Goal: Information Seeking & Learning: Understand process/instructions

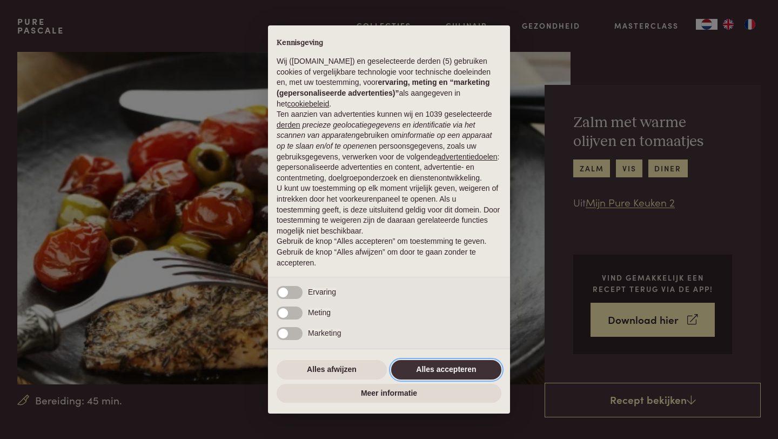
click at [433, 373] on button "Alles accepteren" at bounding box center [446, 369] width 110 height 19
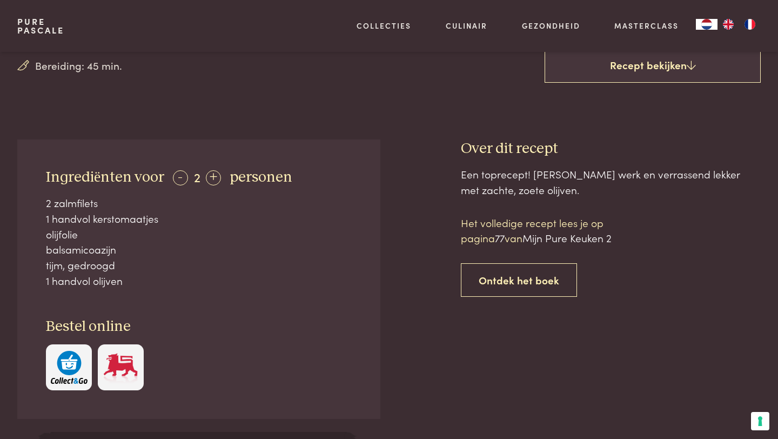
scroll to position [335, 0]
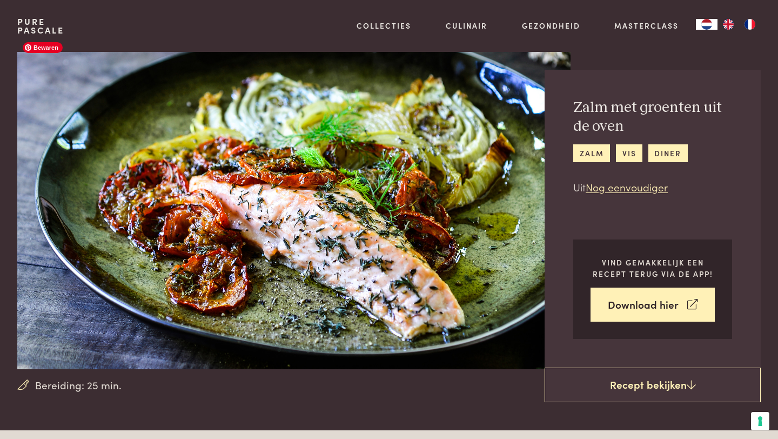
scroll to position [16, 0]
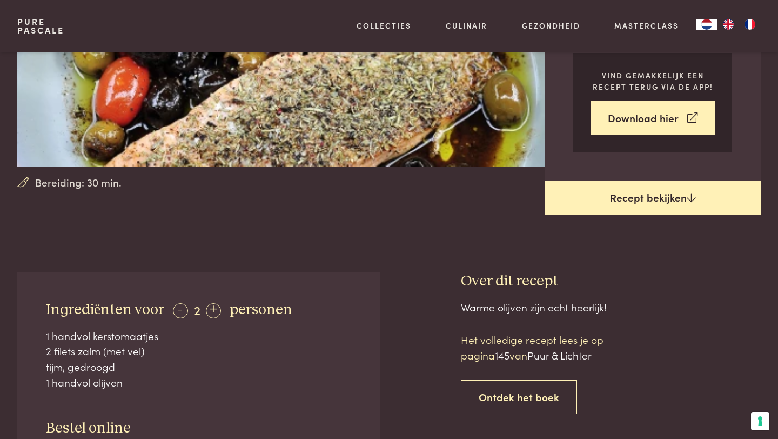
click at [608, 198] on link "Recept bekijken" at bounding box center [653, 198] width 216 height 35
